Goal: Task Accomplishment & Management: Complete application form

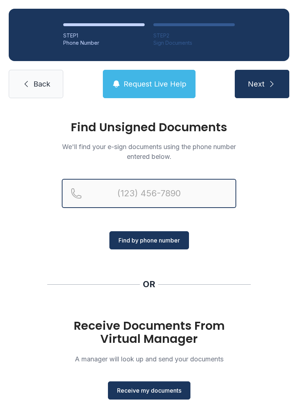
click at [189, 202] on input "Reservation phone number" at bounding box center [149, 193] width 175 height 29
type input "[PHONE_NUMBER]"
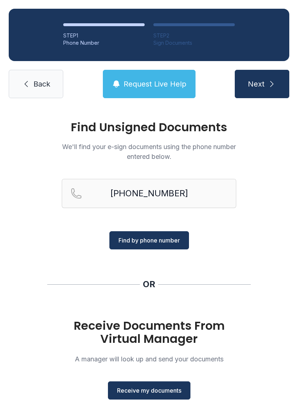
click at [163, 240] on span "Find by phone number" at bounding box center [149, 240] width 61 height 9
click at [160, 236] on span "Find by phone number" at bounding box center [149, 240] width 61 height 9
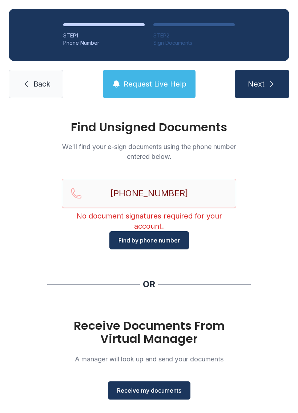
click at [172, 386] on button "Receive my documents" at bounding box center [149, 390] width 83 height 18
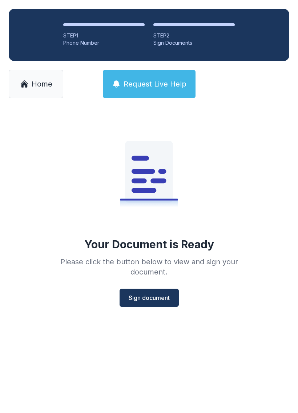
click at [163, 293] on span "Sign document" at bounding box center [149, 297] width 41 height 9
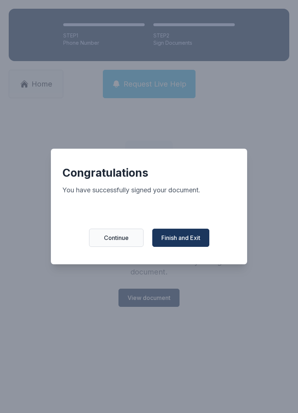
click at [186, 242] on span "Finish and Exit" at bounding box center [180, 237] width 39 height 9
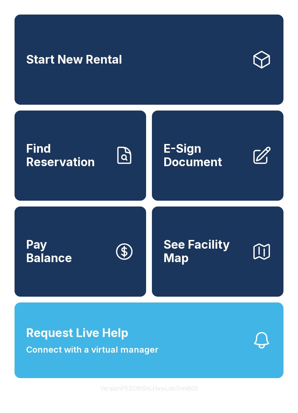
click at [230, 169] on span "E-Sign Document" at bounding box center [205, 155] width 82 height 27
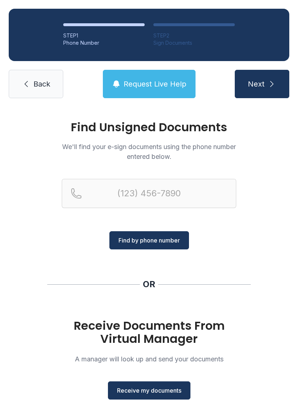
click at [173, 394] on span "Receive my documents" at bounding box center [149, 390] width 64 height 9
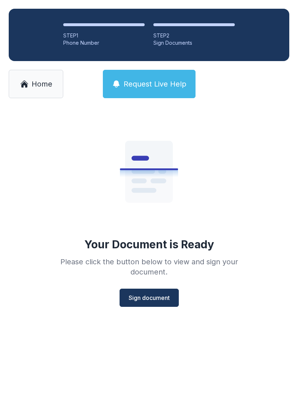
click at [157, 296] on span "Sign document" at bounding box center [149, 297] width 41 height 9
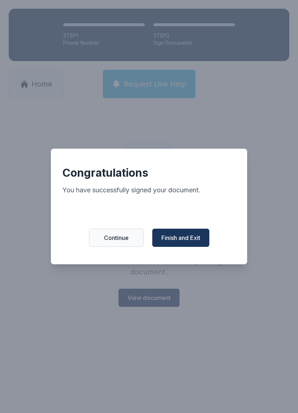
click at [195, 242] on span "Finish and Exit" at bounding box center [180, 237] width 39 height 9
